Goal: Task Accomplishment & Management: Complete application form

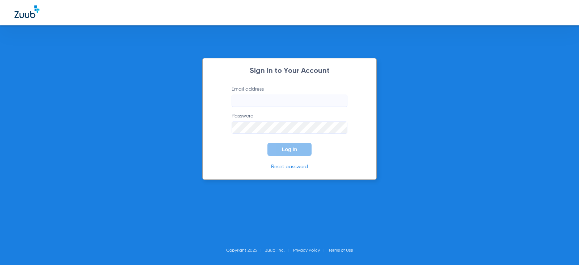
click at [289, 104] on input "Email address" at bounding box center [290, 100] width 116 height 12
type input "[EMAIL_ADDRESS][DOMAIN_NAME]"
click at [296, 151] on span "Log In" at bounding box center [289, 149] width 15 height 6
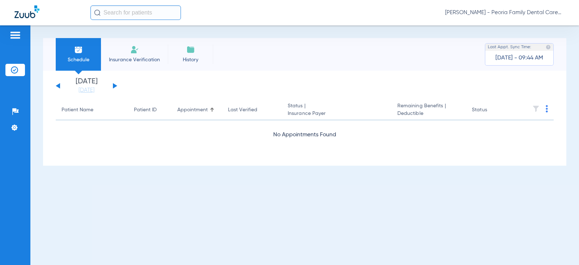
click at [115, 86] on button at bounding box center [115, 85] width 4 height 5
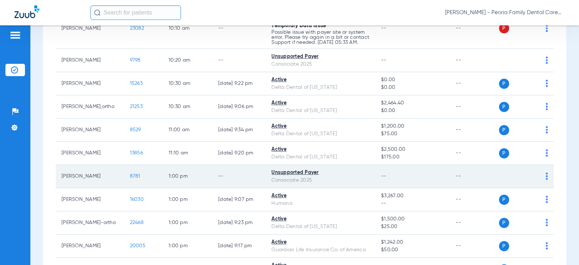
scroll to position [426, 0]
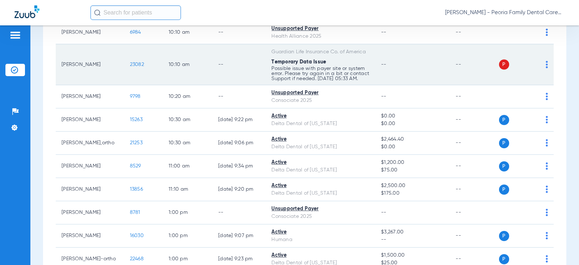
click at [292, 72] on p "Possible issue with payer site or system error. Please try again in a bit or co…" at bounding box center [320, 73] width 98 height 15
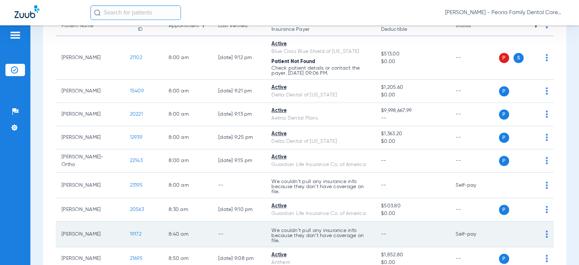
scroll to position [28, 0]
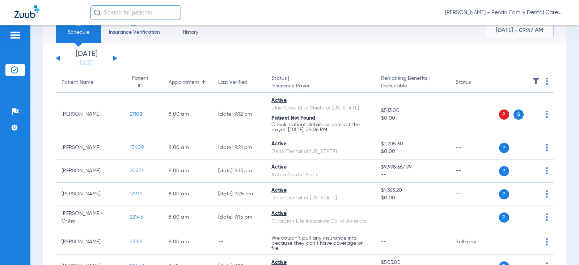
click at [115, 58] on button at bounding box center [115, 57] width 4 height 5
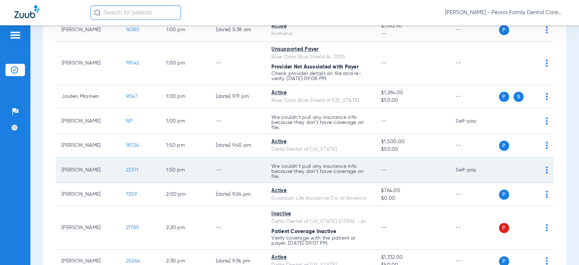
scroll to position [688, 0]
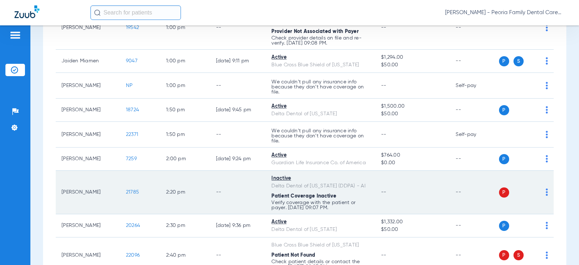
click at [128, 191] on span "21785" at bounding box center [132, 191] width 13 height 5
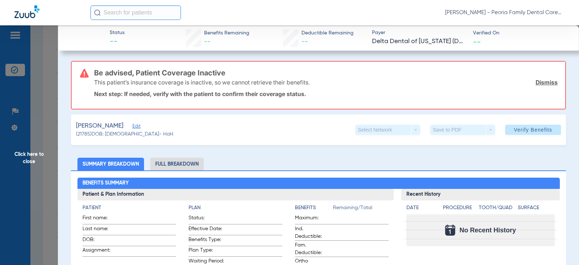
click at [536, 80] on link "Dismiss" at bounding box center [547, 82] width 22 height 7
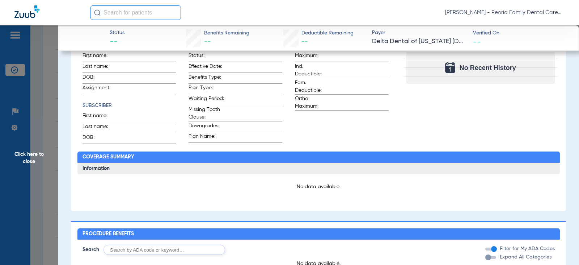
scroll to position [0, 0]
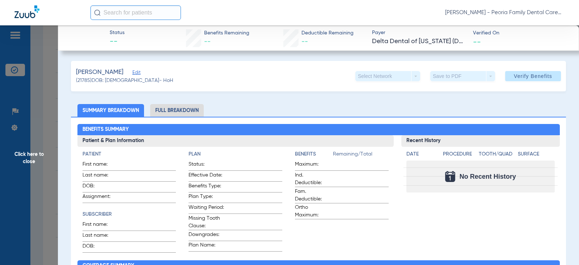
click at [268, 83] on div "[PERSON_NAME] (21785) DOB: [DEMOGRAPHIC_DATA] - HoH Select Network arrow_drop_d…" at bounding box center [318, 76] width 495 height 30
click at [275, 110] on ul "Summary Breakdown Full Breakdown" at bounding box center [318, 110] width 495 height 13
click at [139, 72] on span "Edit" at bounding box center [135, 73] width 7 height 7
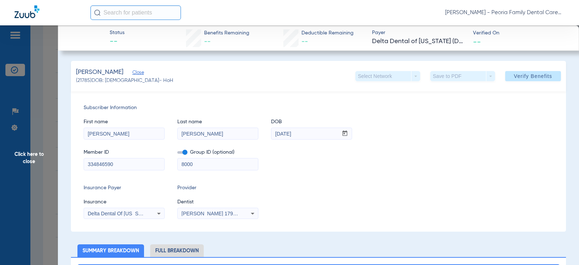
click at [157, 214] on icon at bounding box center [159, 213] width 9 height 9
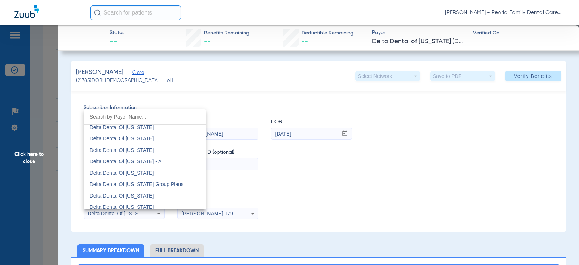
scroll to position [1451, 0]
click at [130, 203] on span "Delta Dental Of [US_STATE]" at bounding box center [122, 206] width 64 height 6
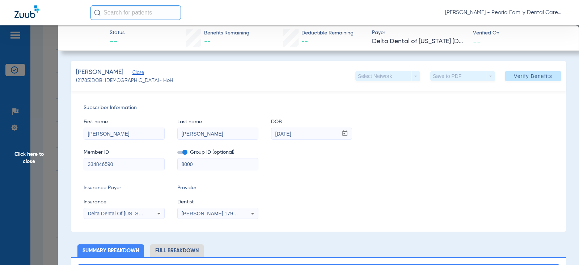
click at [205, 164] on input "8000" at bounding box center [218, 164] width 80 height 12
type input "8"
paste input "[PHONE_NUMBER]"
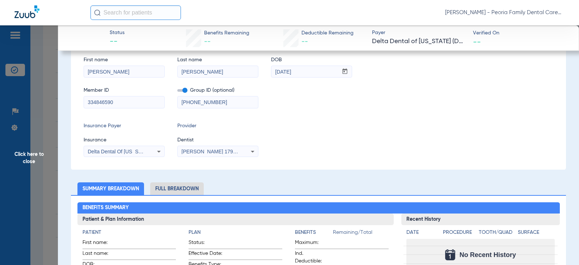
scroll to position [0, 0]
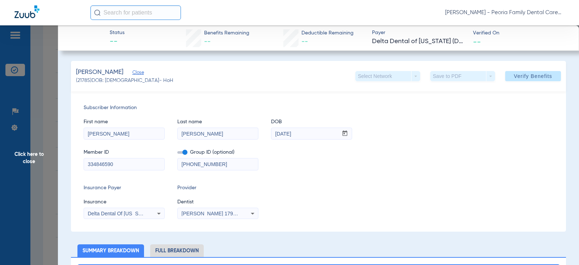
type input "[PHONE_NUMBER]"
click at [314, 178] on div "Subscriber Information First name [PERSON_NAME] Last name [PERSON_NAME] DOB mm …" at bounding box center [318, 161] width 495 height 140
click at [534, 75] on span "Verify Benefits" at bounding box center [533, 76] width 38 height 6
click at [31, 160] on span "Click here to close" at bounding box center [29, 157] width 58 height 265
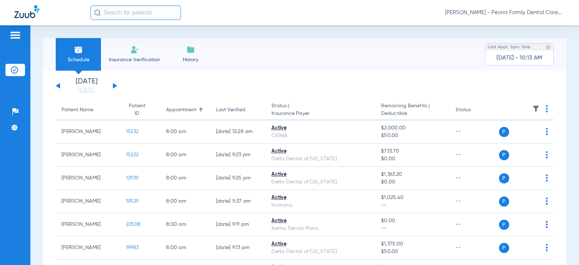
click at [58, 85] on button at bounding box center [58, 85] width 4 height 5
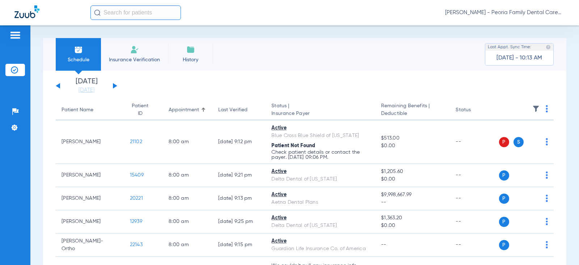
click at [113, 86] on button at bounding box center [115, 85] width 4 height 5
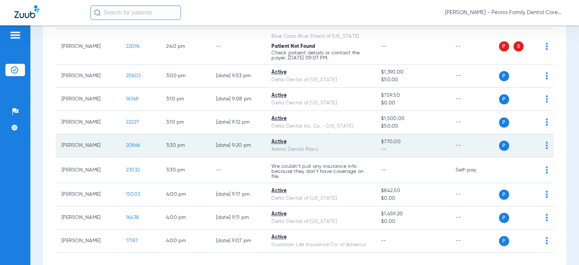
scroll to position [905, 0]
